Goal: Task Accomplishment & Management: Manage account settings

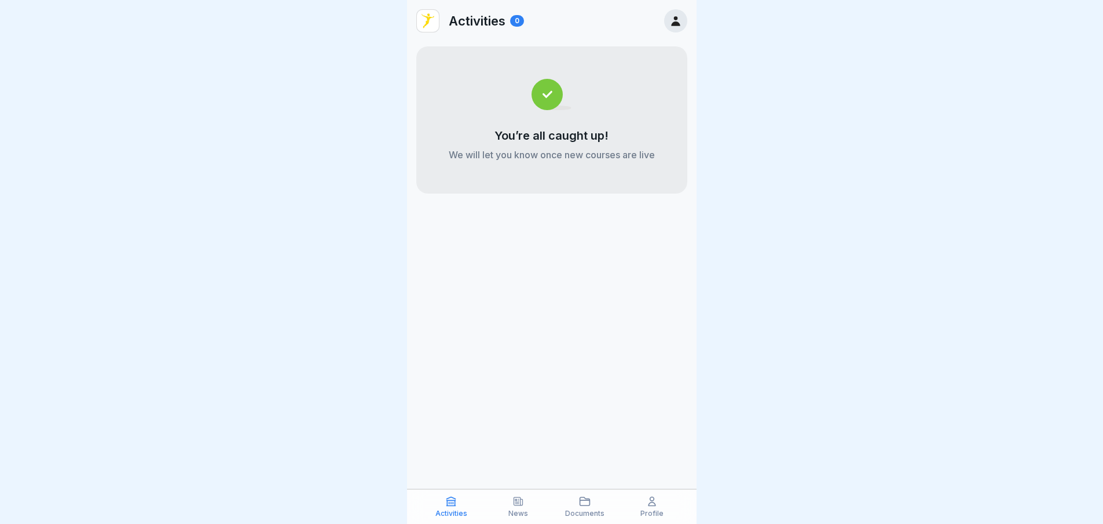
click at [645, 510] on p "Profile" at bounding box center [652, 513] width 23 height 8
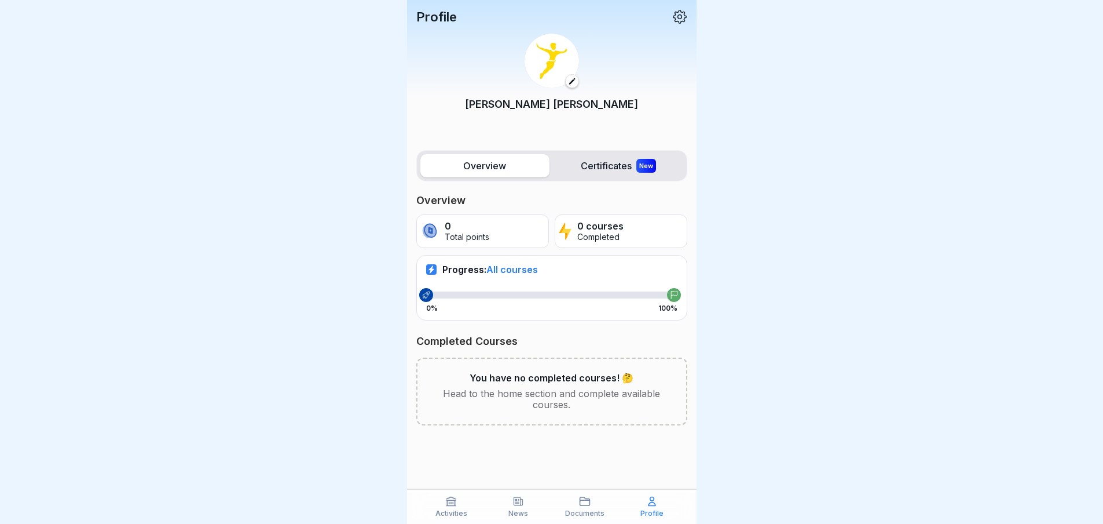
click at [642, 166] on div "New" at bounding box center [646, 166] width 20 height 14
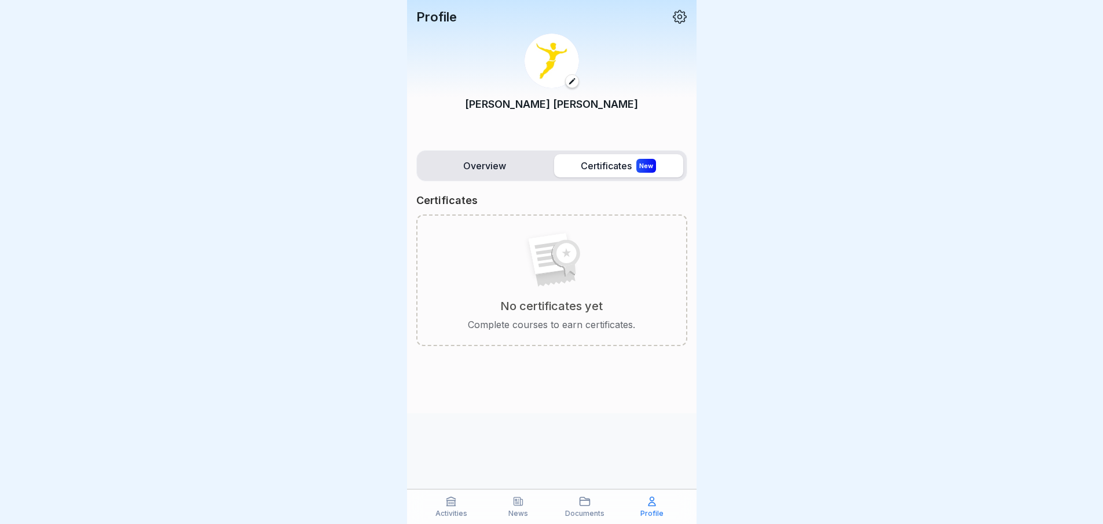
click at [641, 235] on div "No certificates yet Complete courses to earn certificates." at bounding box center [551, 279] width 271 height 131
click at [676, 10] on icon at bounding box center [679, 16] width 15 height 15
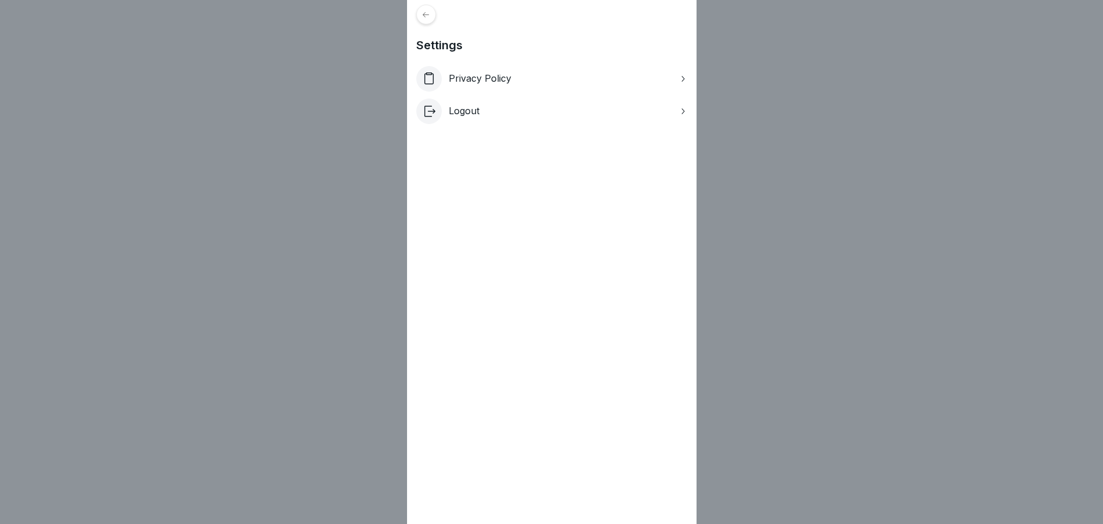
click at [612, 79] on div "Privacy Policy" at bounding box center [551, 78] width 271 height 25
click at [471, 110] on p "Logout" at bounding box center [464, 110] width 31 height 11
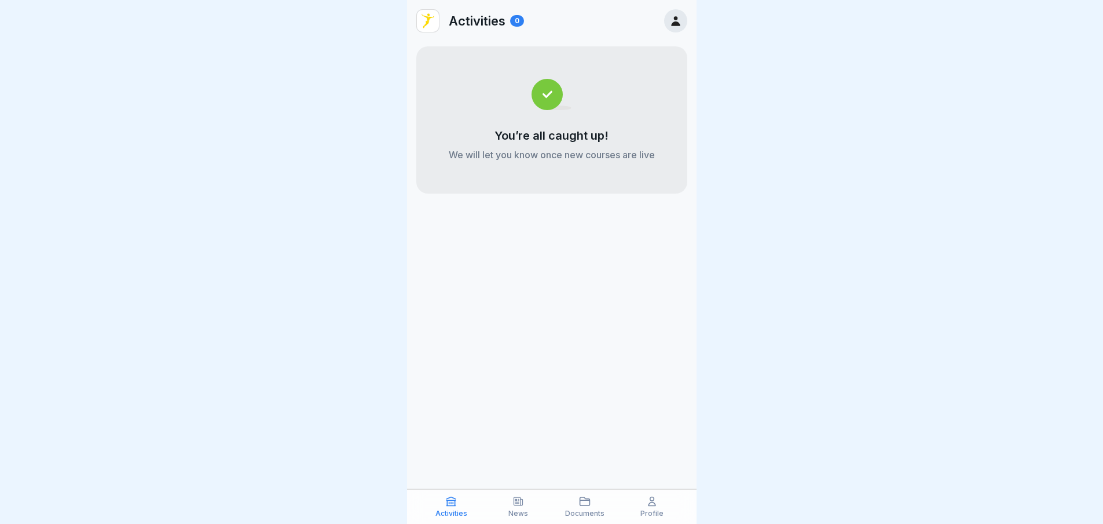
click at [586, 510] on p "Documents" at bounding box center [584, 513] width 39 height 8
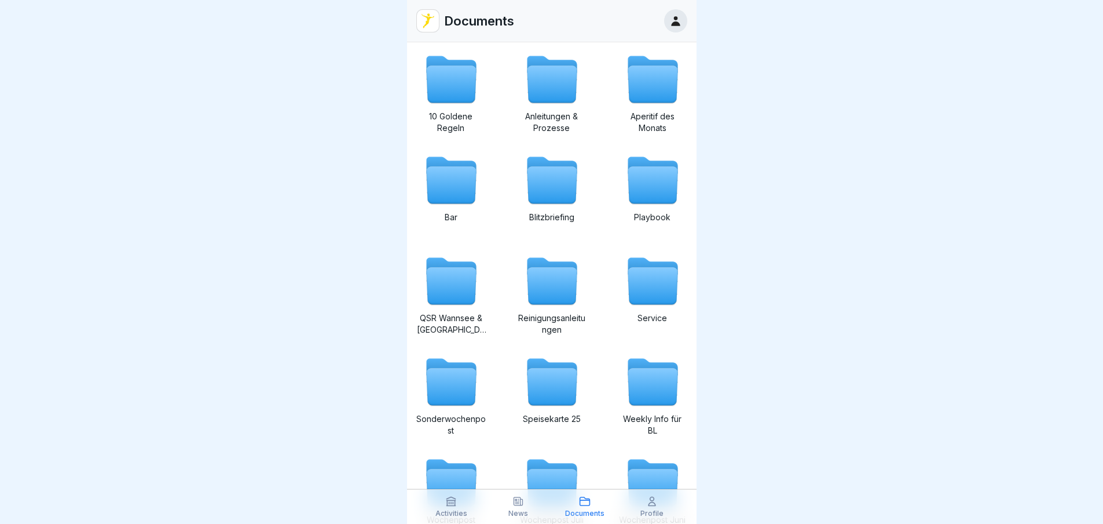
click at [557, 100] on icon at bounding box center [552, 84] width 50 height 37
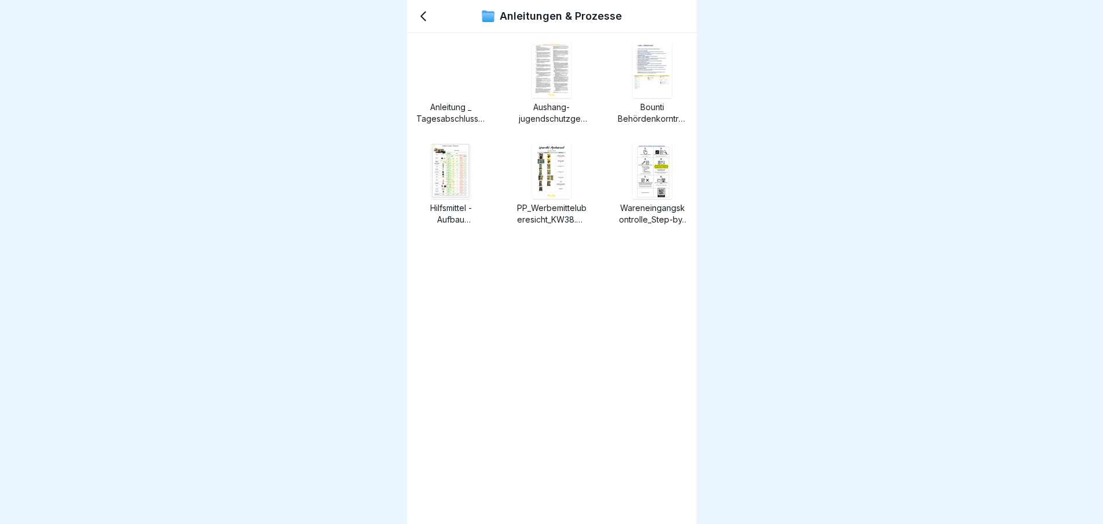
click at [664, 83] on div at bounding box center [653, 70] width 56 height 56
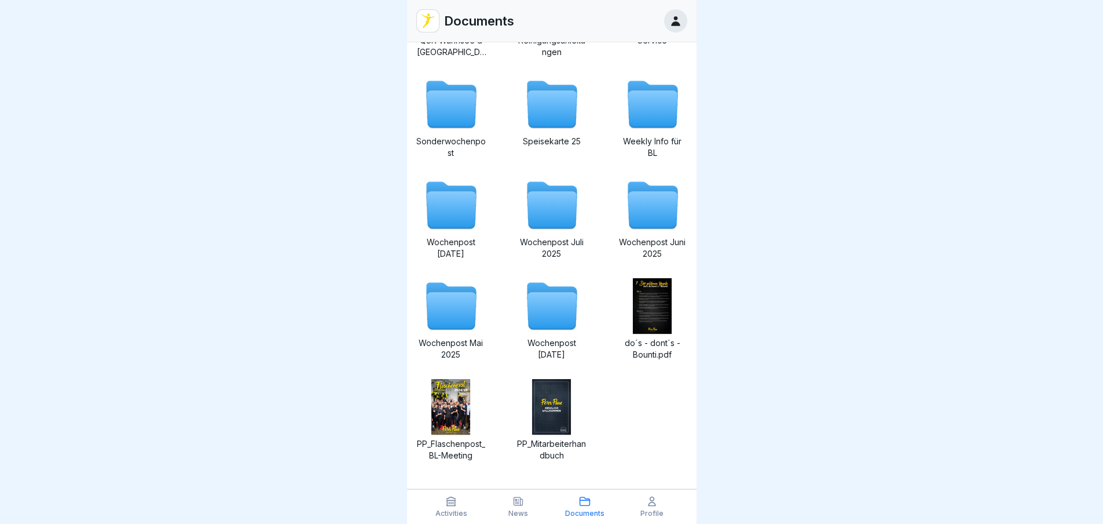
scroll to position [9, 0]
click at [647, 514] on p "Profile" at bounding box center [652, 513] width 23 height 8
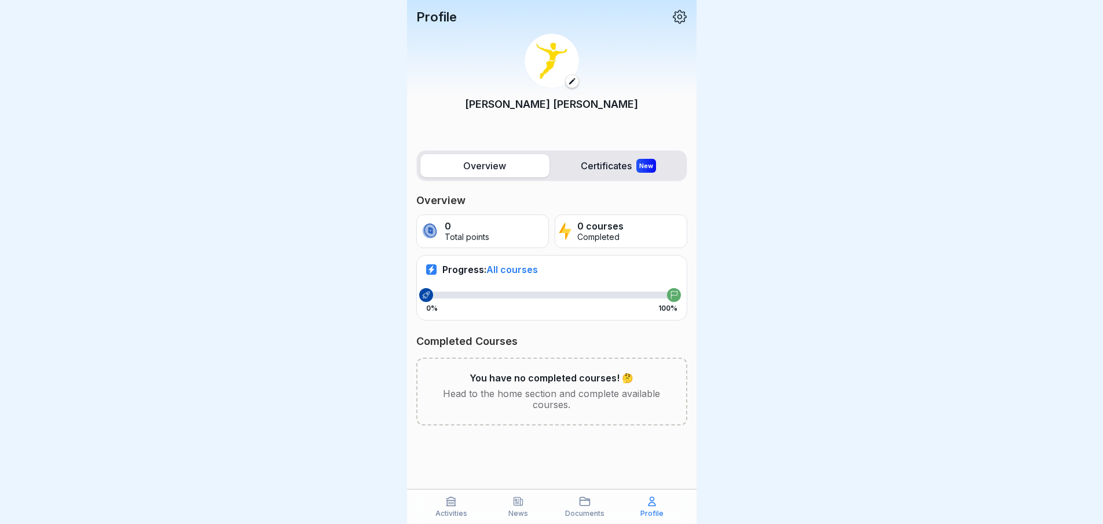
click at [580, 228] on p "0 courses" at bounding box center [600, 226] width 46 height 11
click at [520, 226] on div "0 Total points" at bounding box center [482, 231] width 133 height 34
click at [516, 270] on span "All courses" at bounding box center [512, 270] width 52 height 12
click at [613, 166] on label "Certificates New" at bounding box center [618, 165] width 129 height 23
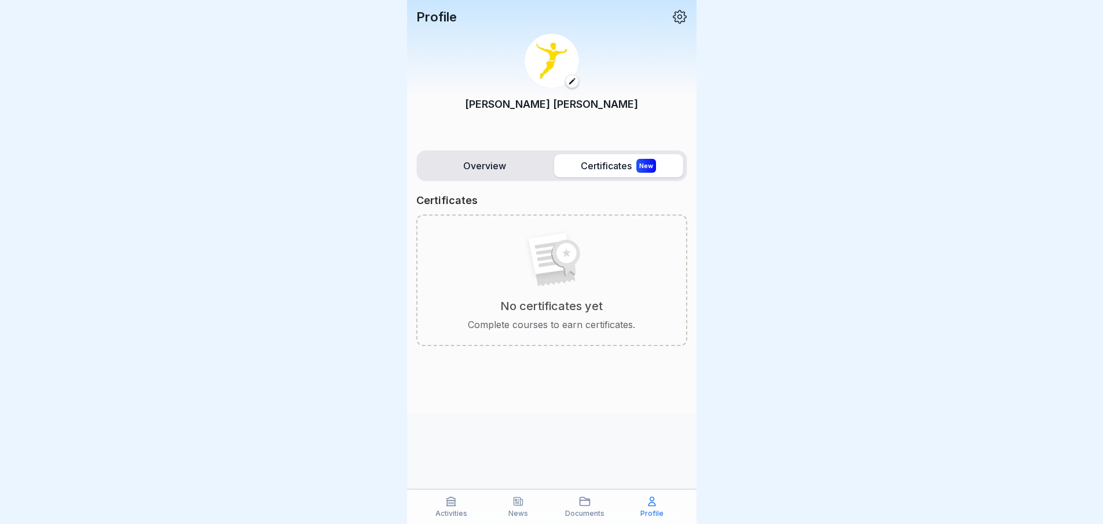
click at [588, 233] on div "No certificates yet Complete courses to earn certificates." at bounding box center [551, 279] width 271 height 131
click at [544, 283] on icon at bounding box center [555, 278] width 39 height 18
drag, startPoint x: 544, startPoint y: 283, endPoint x: 527, endPoint y: 357, distance: 76.0
click at [544, 285] on icon at bounding box center [555, 278] width 39 height 18
click at [527, 359] on div at bounding box center [551, 375] width 271 height 58
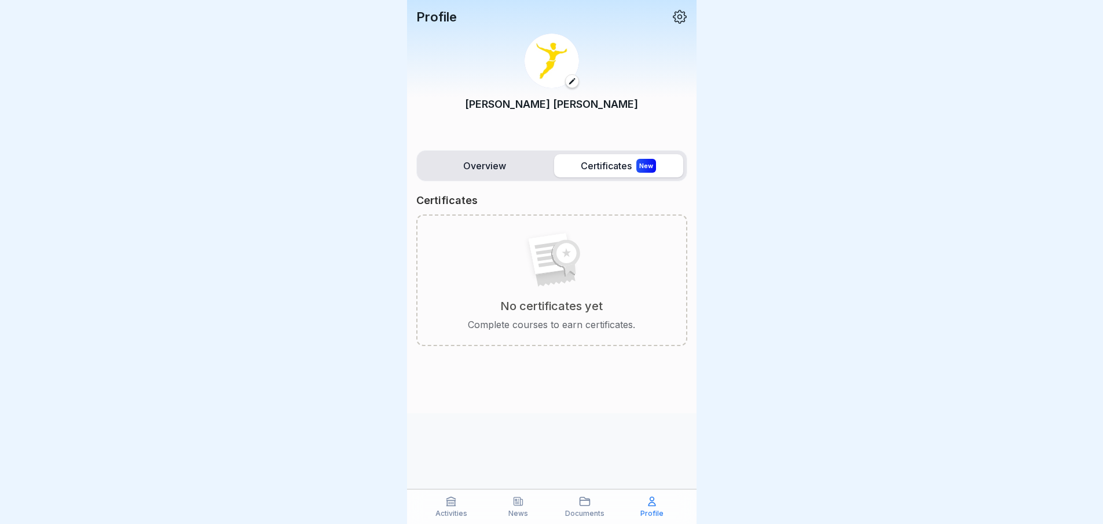
click at [480, 164] on label "Overview" at bounding box center [484, 165] width 129 height 23
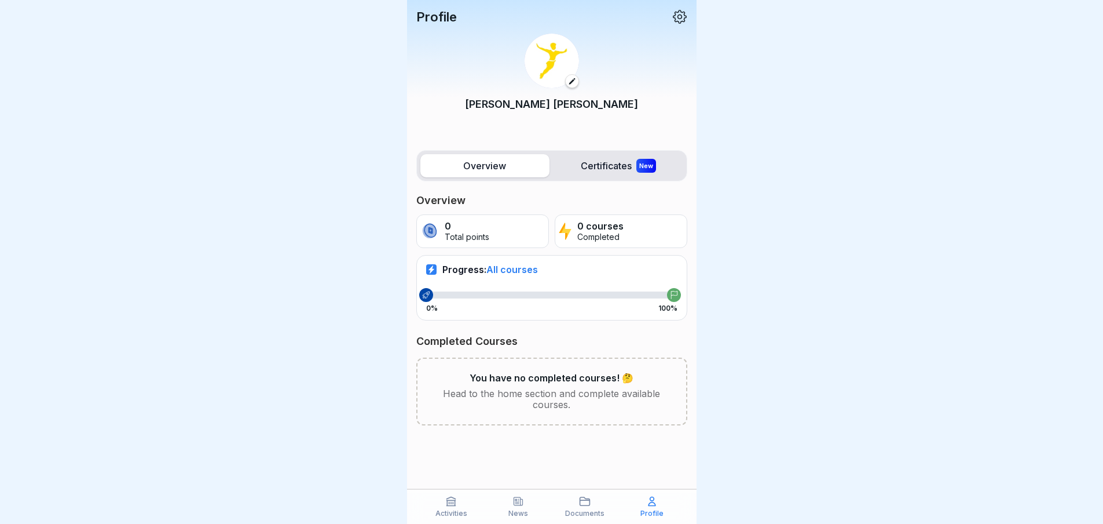
scroll to position [9, 0]
click at [478, 388] on p "Head to the home section and complete available courses." at bounding box center [552, 399] width 232 height 22
click at [523, 357] on div "You have no completed courses! 🤔 Head to the home section and complete availabl…" at bounding box center [551, 391] width 271 height 68
drag, startPoint x: 523, startPoint y: 354, endPoint x: 522, endPoint y: 385, distance: 30.7
click at [523, 365] on div "You have no completed courses! 🤔 Head to the home section and complete availabl…" at bounding box center [551, 391] width 271 height 68
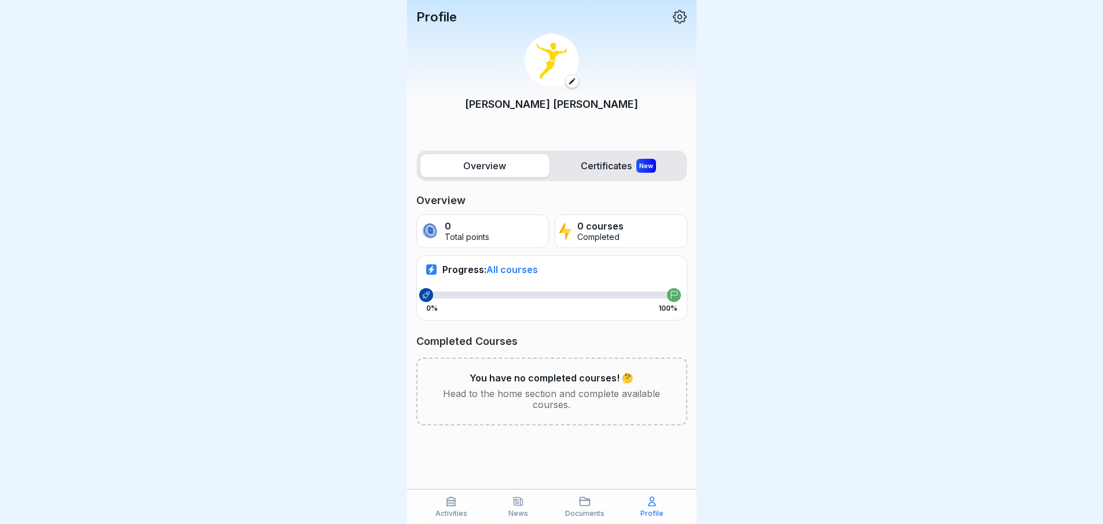
drag, startPoint x: 511, startPoint y: 432, endPoint x: 487, endPoint y: 479, distance: 52.6
click at [503, 452] on div at bounding box center [551, 454] width 271 height 58
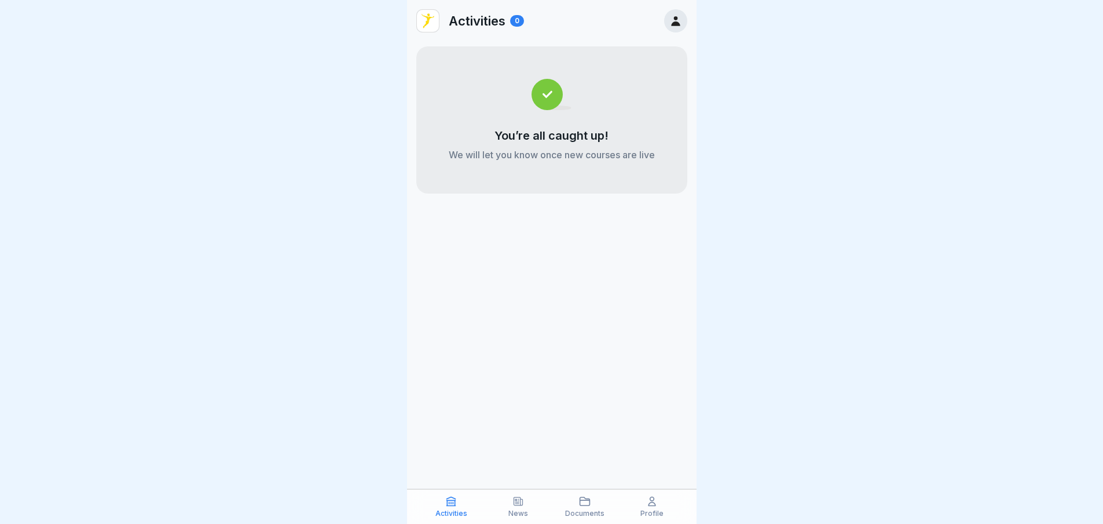
click at [515, 507] on icon at bounding box center [519, 501] width 12 height 12
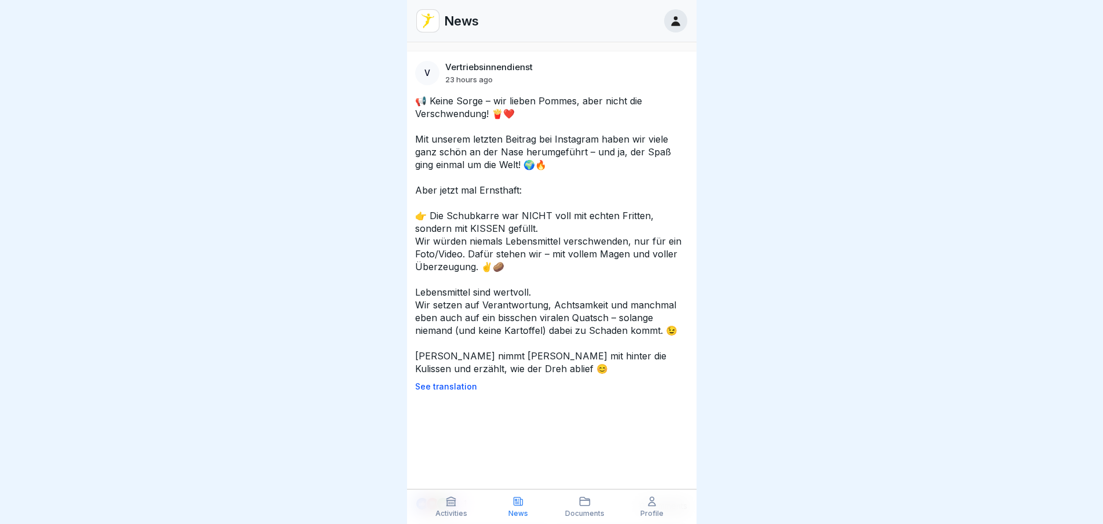
click at [573, 508] on div "Documents" at bounding box center [585, 506] width 61 height 22
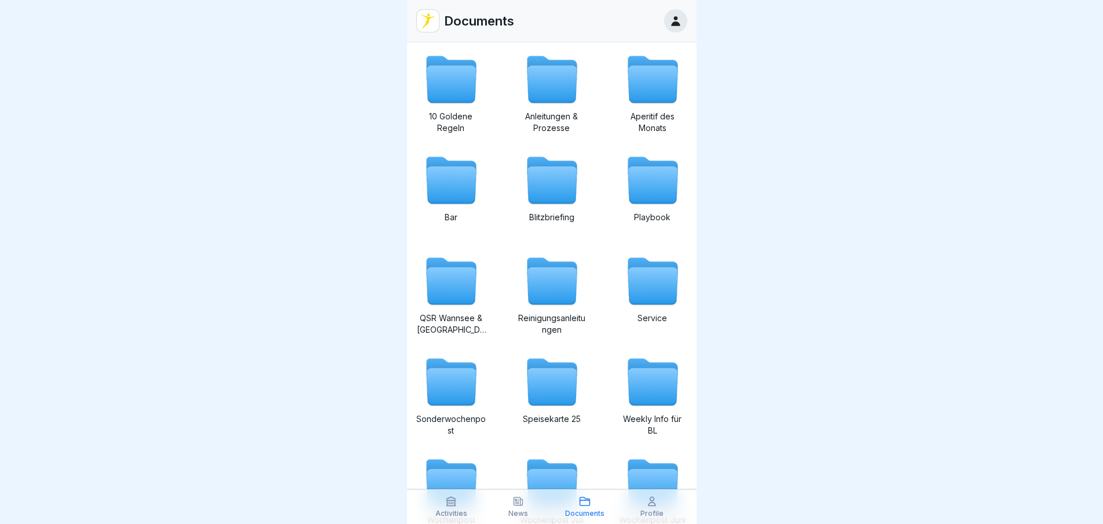
scroll to position [277, 0]
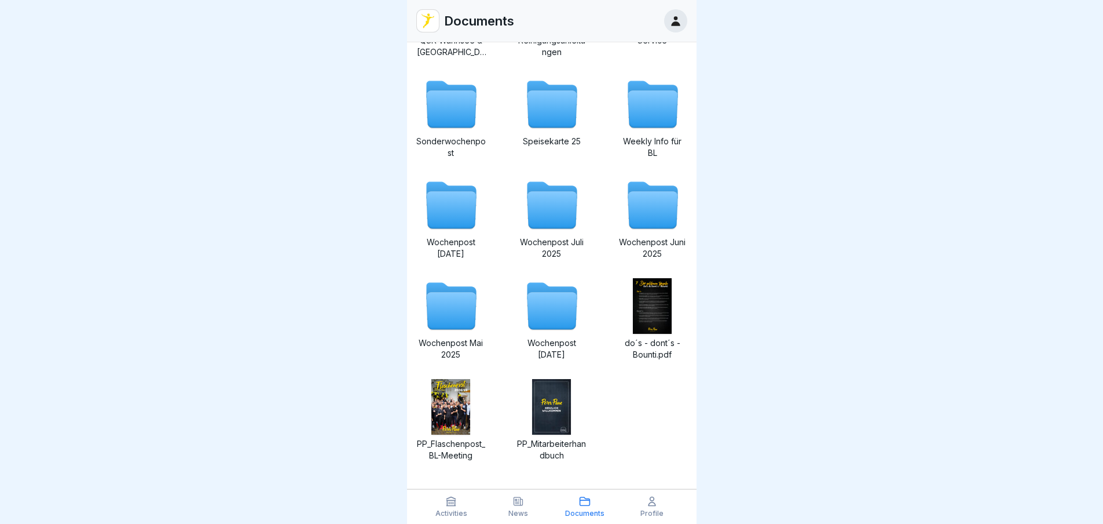
click at [649, 499] on icon at bounding box center [652, 501] width 12 height 12
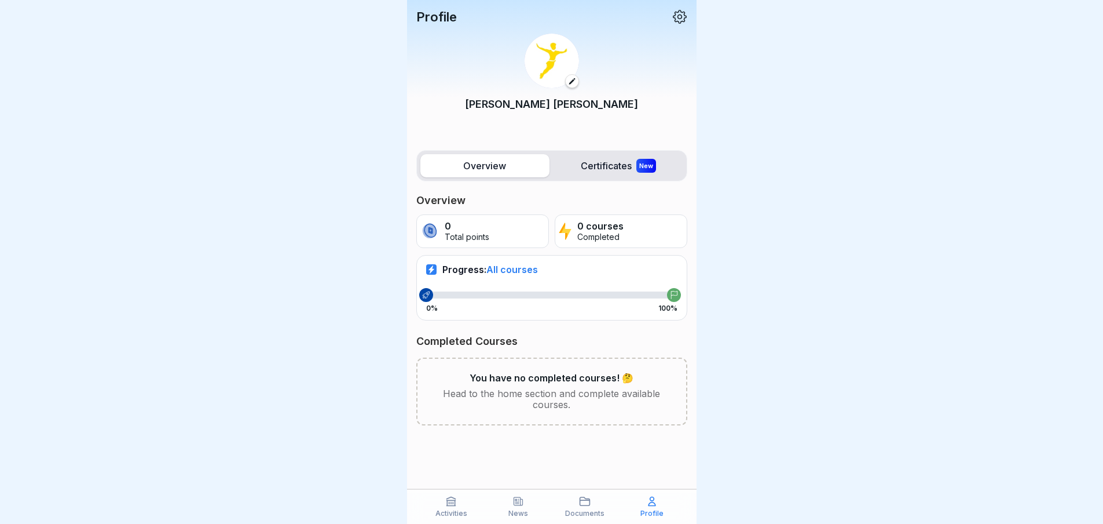
click at [547, 394] on p "Head to the home section and complete available courses." at bounding box center [552, 399] width 232 height 22
click at [429, 295] on icon at bounding box center [426, 295] width 8 height 8
click at [429, 273] on icon at bounding box center [431, 269] width 8 height 8
click at [504, 271] on span "All courses" at bounding box center [512, 270] width 52 height 12
click at [668, 298] on div at bounding box center [674, 295] width 14 height 14
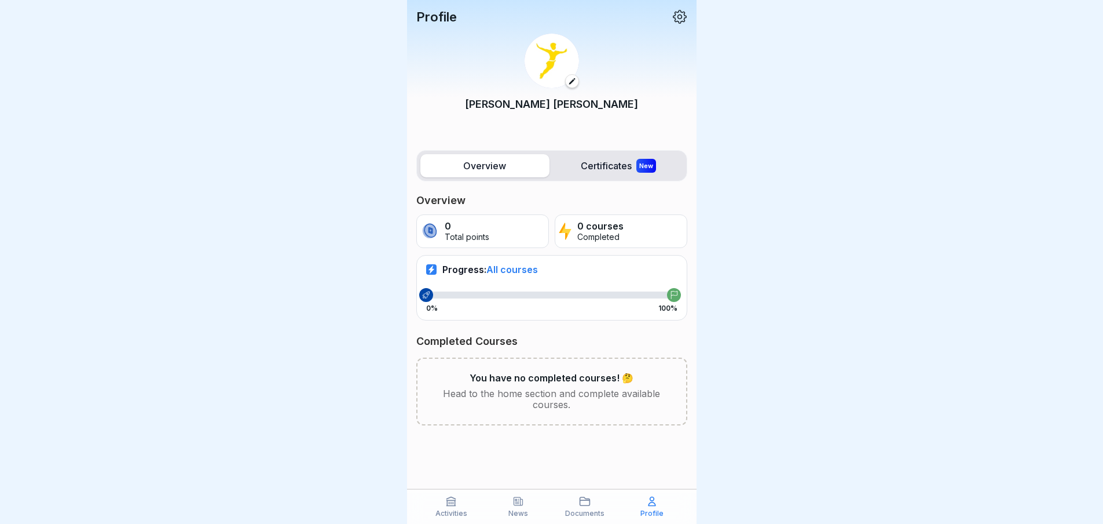
drag, startPoint x: 429, startPoint y: 297, endPoint x: 518, endPoint y: 299, distance: 88.6
click at [518, 299] on div "0% 100%" at bounding box center [551, 301] width 251 height 21
click at [579, 503] on icon at bounding box center [585, 501] width 12 height 12
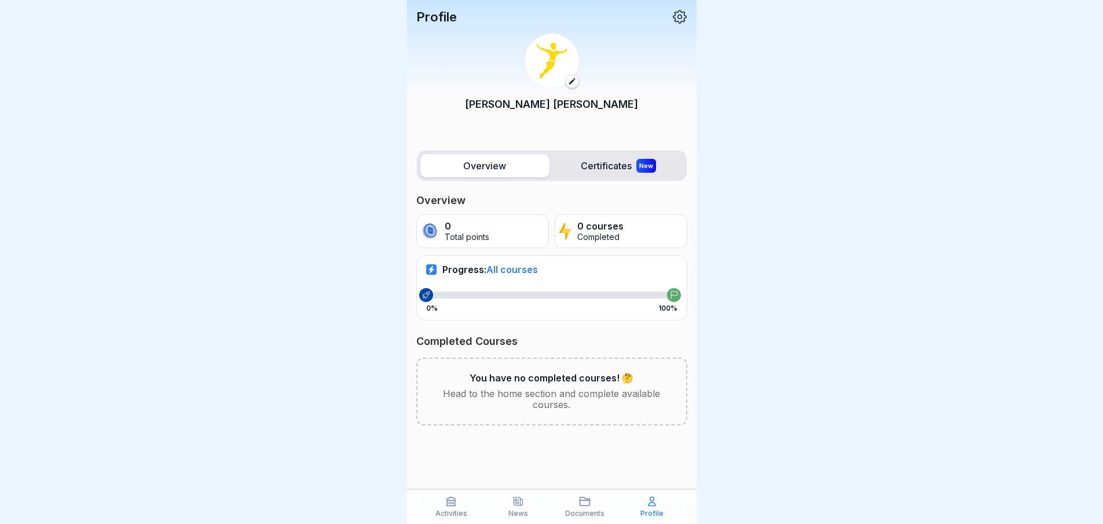
click at [441, 508] on div "Activities" at bounding box center [451, 506] width 61 height 22
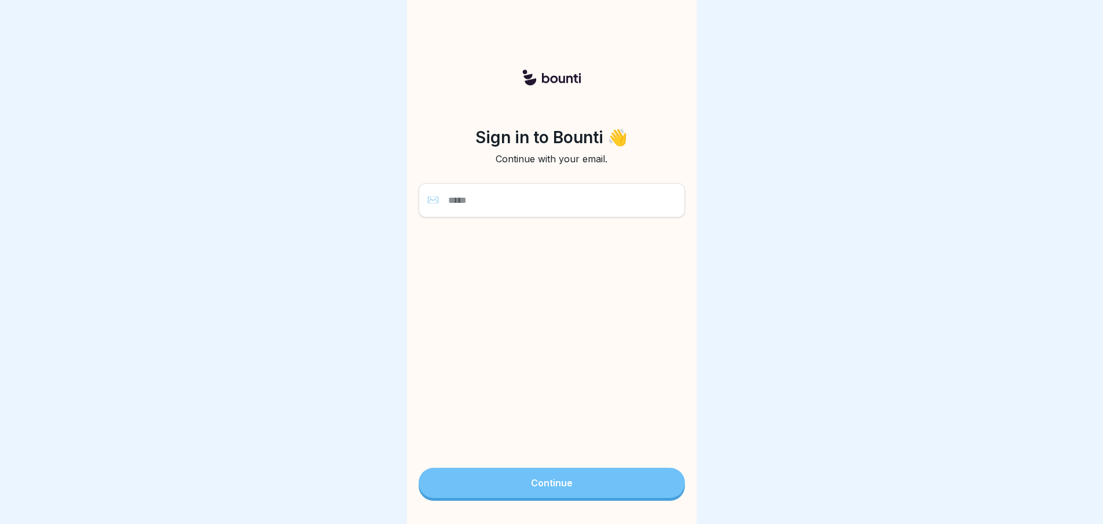
scroll to position [9, 0]
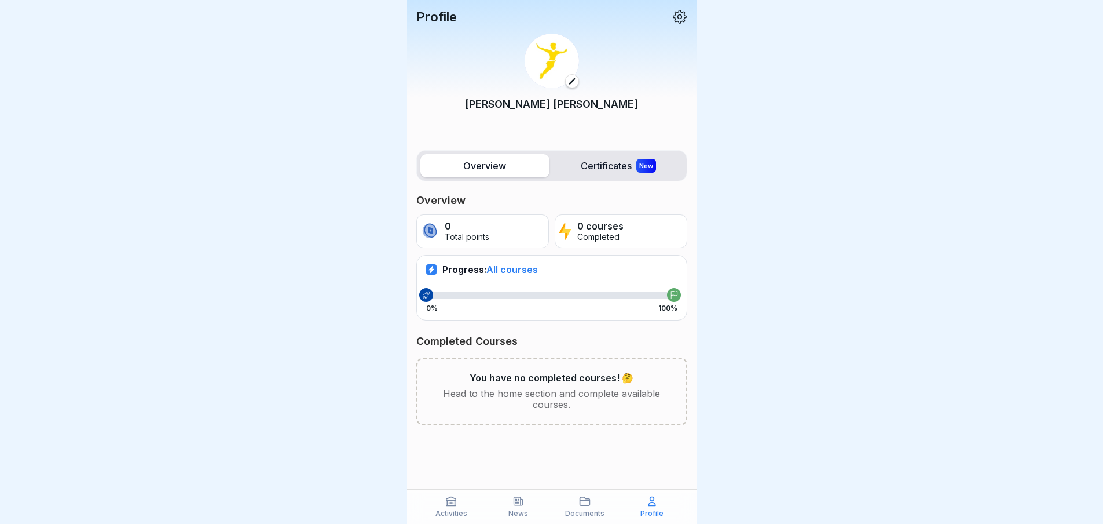
click at [512, 502] on div "News" at bounding box center [518, 506] width 61 height 22
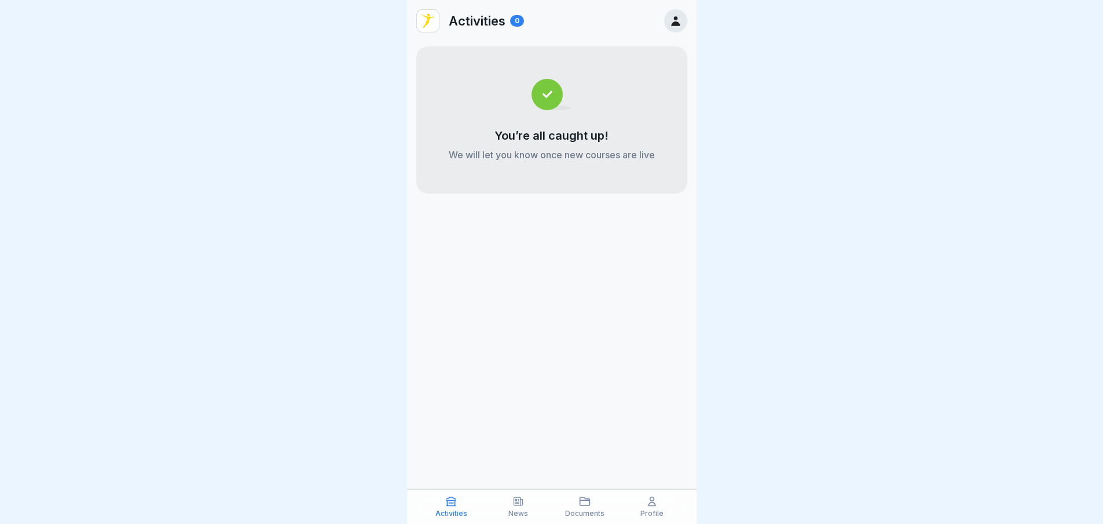
click at [432, 19] on img at bounding box center [428, 21] width 22 height 22
click at [518, 19] on div "0" at bounding box center [517, 21] width 14 height 12
click at [680, 20] on icon at bounding box center [675, 20] width 13 height 13
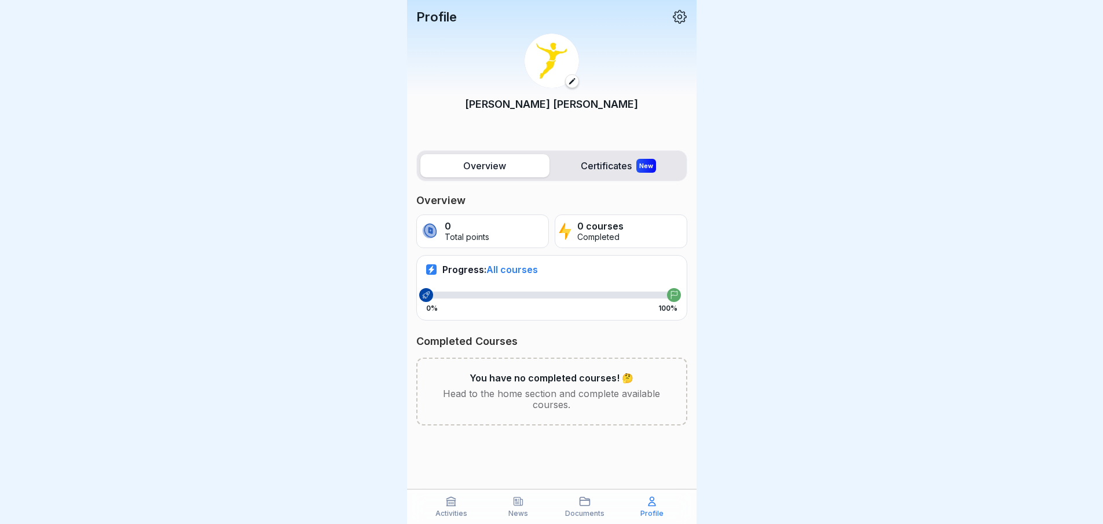
click at [676, 24] on icon at bounding box center [679, 16] width 15 height 15
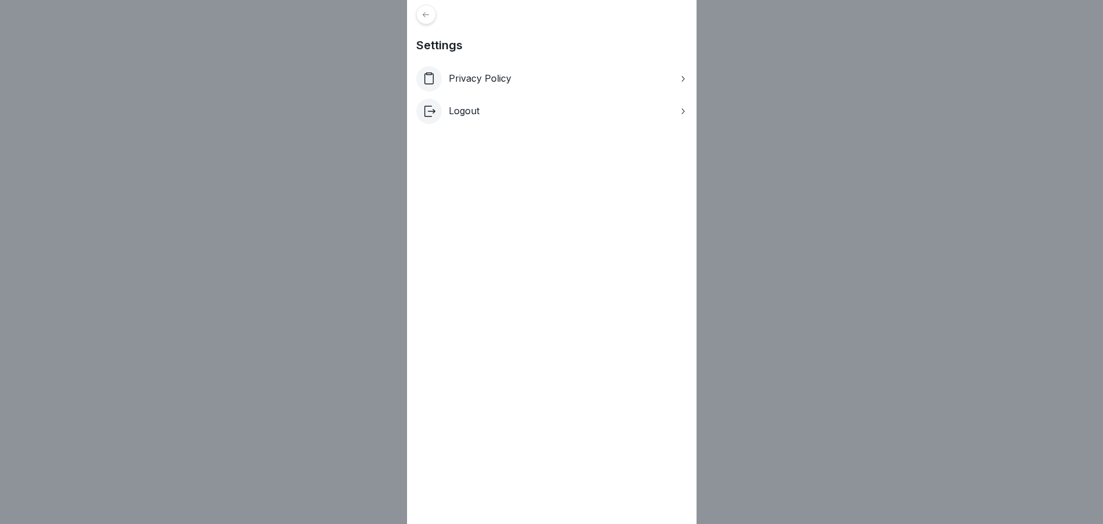
click at [685, 114] on icon at bounding box center [682, 111] width 9 height 9
